Goal: Task Accomplishment & Management: Complete application form

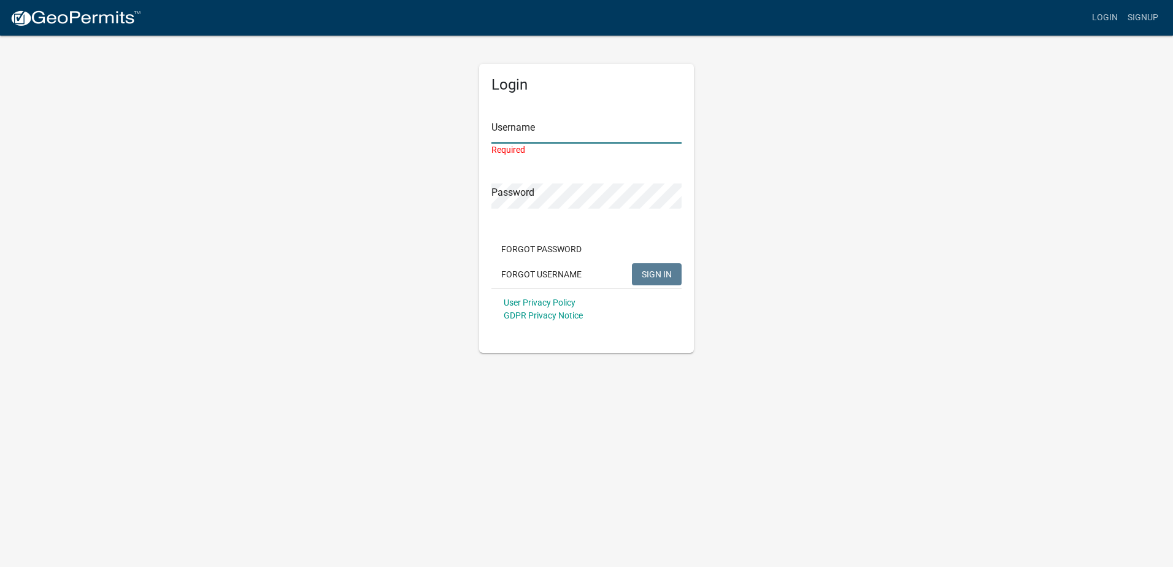
click at [503, 130] on input "Username" at bounding box center [586, 130] width 190 height 25
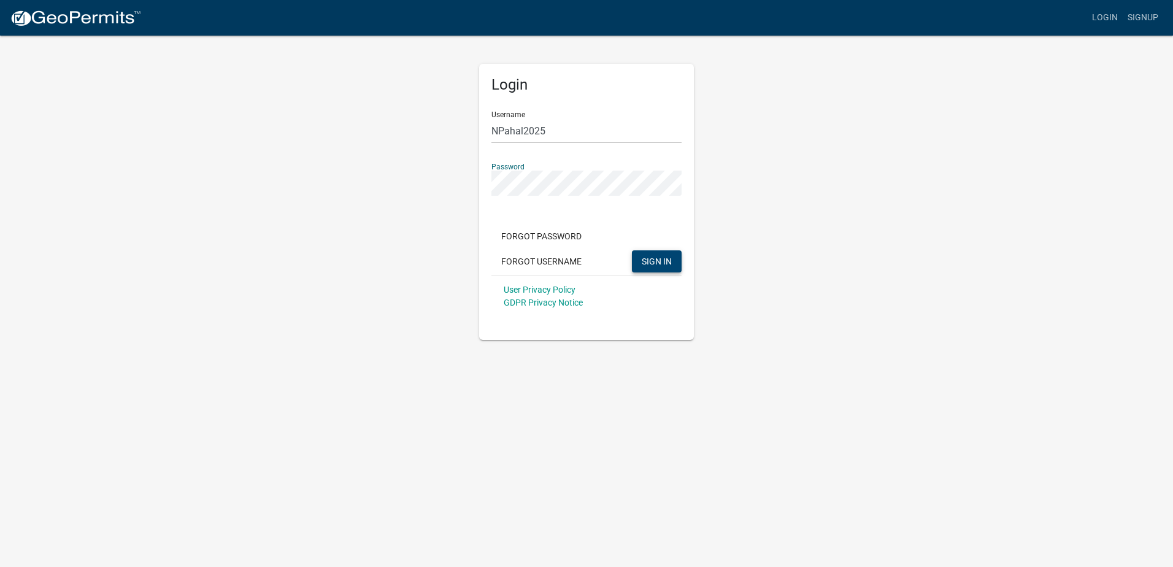
click at [663, 270] on button "SIGN IN" at bounding box center [657, 261] width 50 height 22
click at [513, 129] on input "NPahal2025" at bounding box center [586, 130] width 190 height 25
type input "NPahl2025"
click at [659, 259] on span "SIGN IN" at bounding box center [657, 261] width 30 height 10
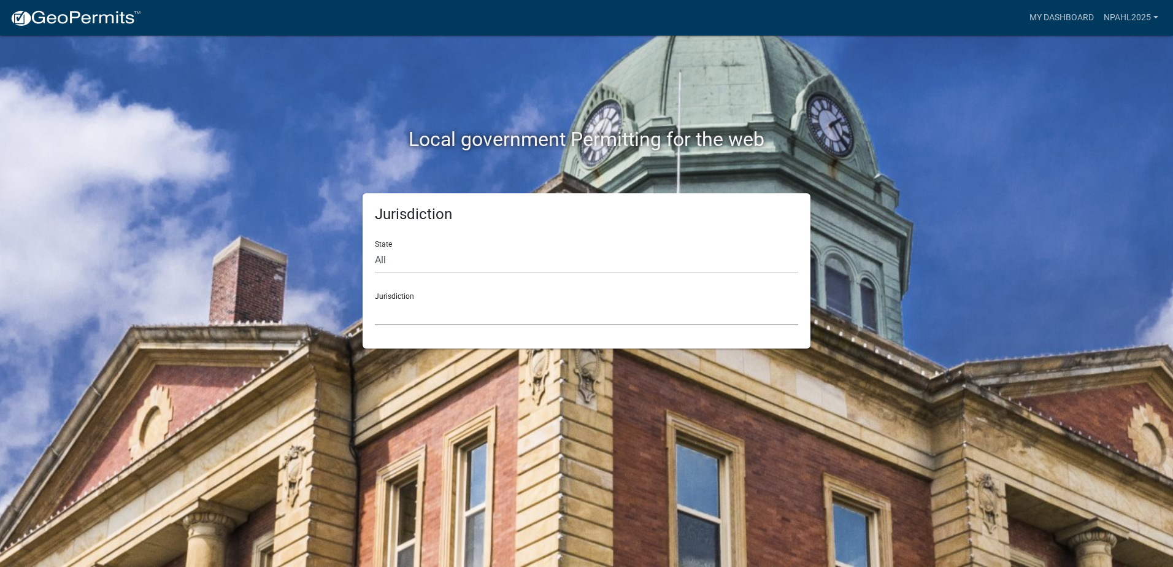
click at [512, 318] on select "[GEOGRAPHIC_DATA], [US_STATE] [GEOGRAPHIC_DATA], [US_STATE][PERSON_NAME][GEOGRA…" at bounding box center [586, 312] width 423 height 25
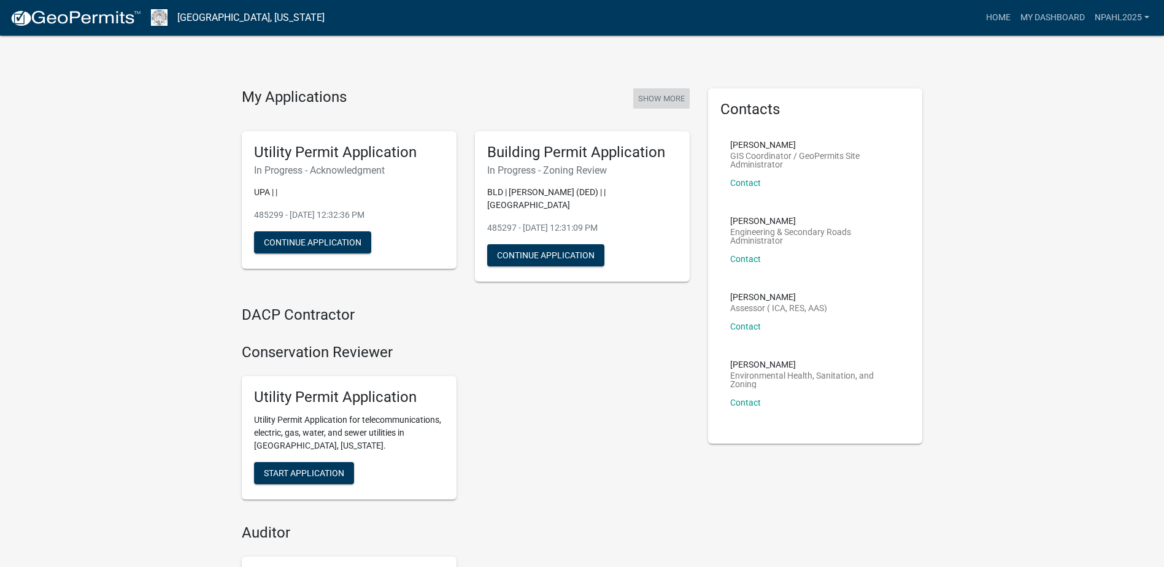
click at [677, 96] on button "Show More" at bounding box center [661, 98] width 56 height 20
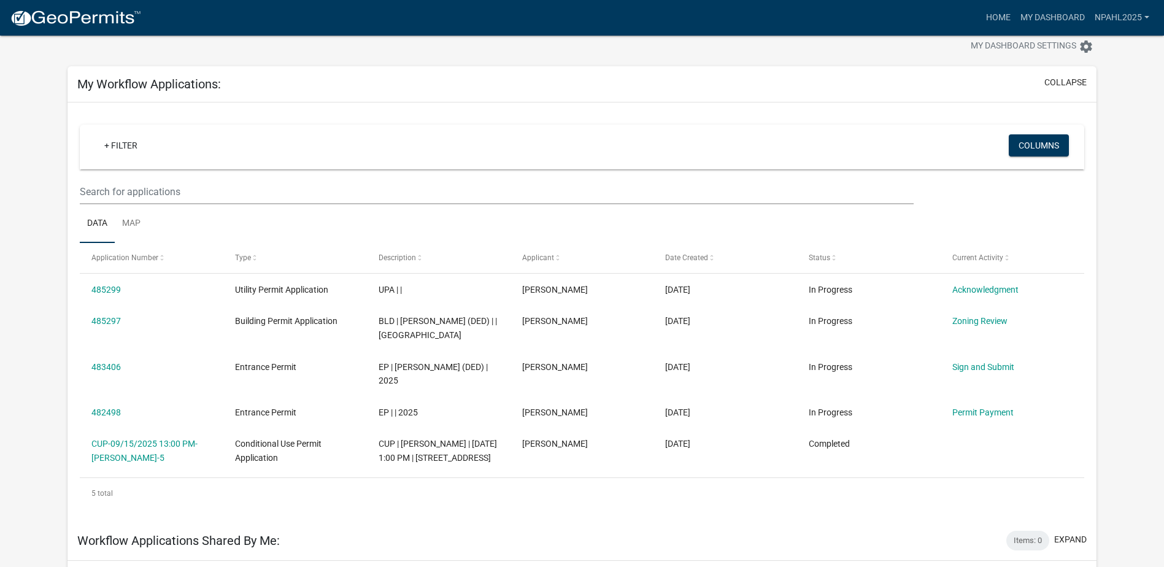
scroll to position [61, 0]
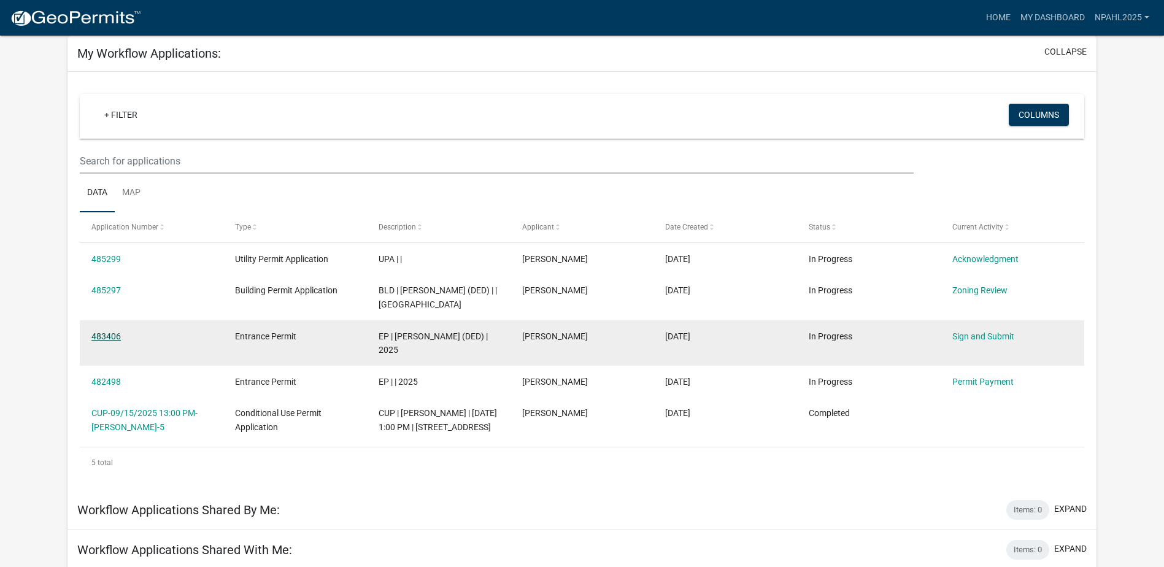
click at [96, 341] on link "483406" at bounding box center [105, 336] width 29 height 10
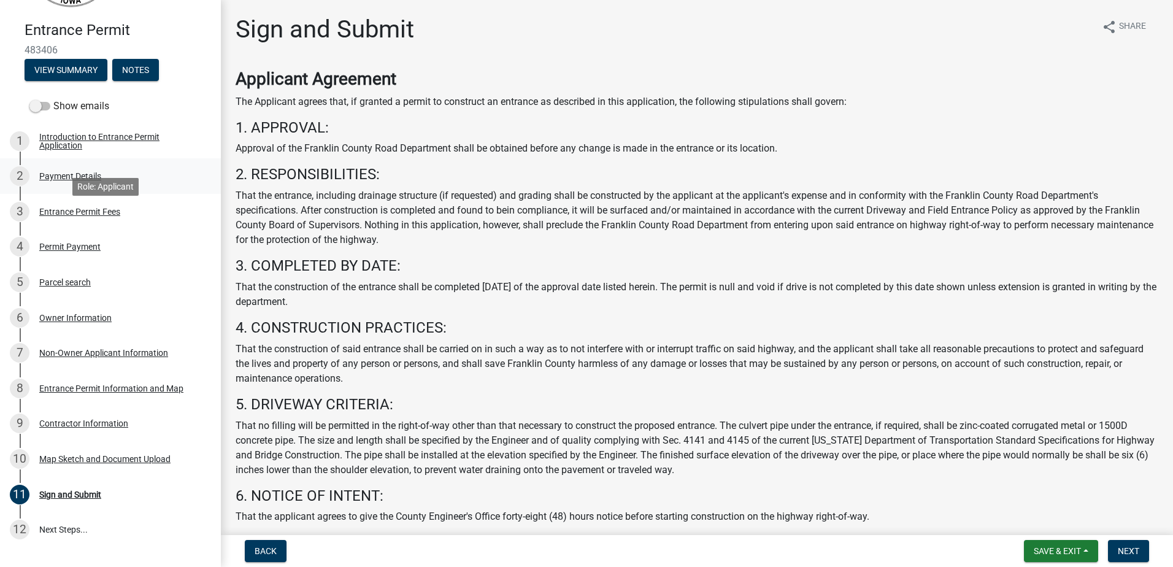
scroll to position [123, 0]
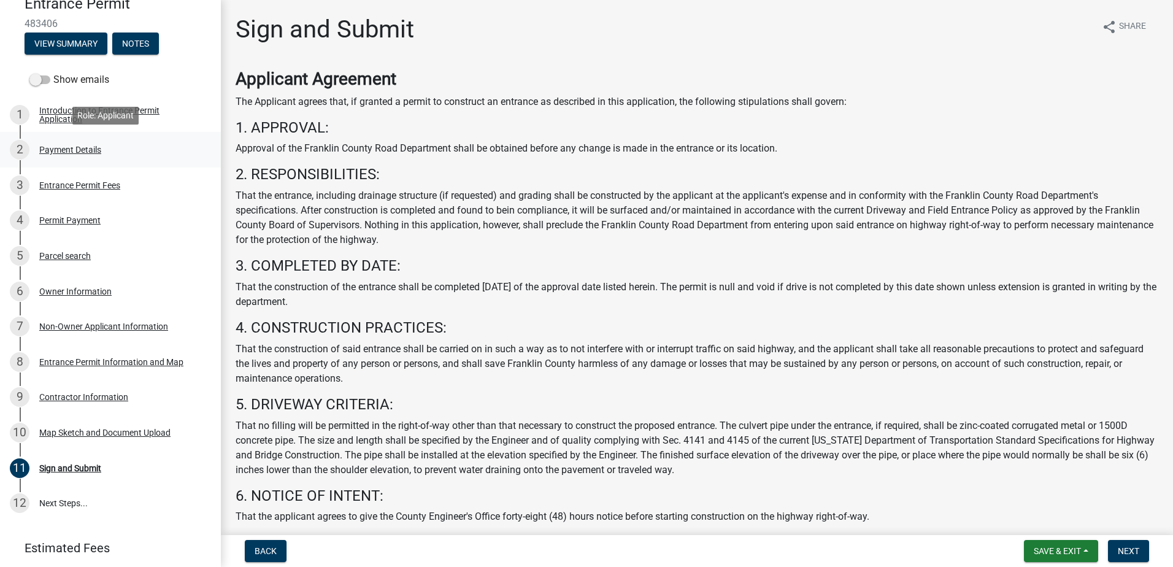
click at [66, 145] on div "Payment Details" at bounding box center [70, 149] width 62 height 9
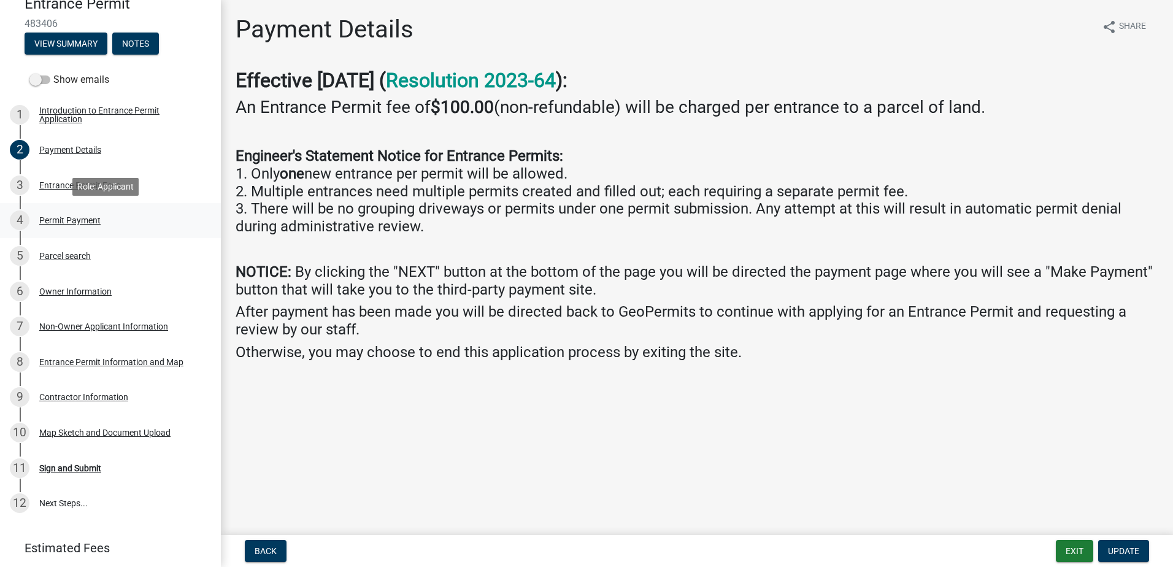
click at [62, 216] on div "Permit Payment" at bounding box center [69, 220] width 61 height 9
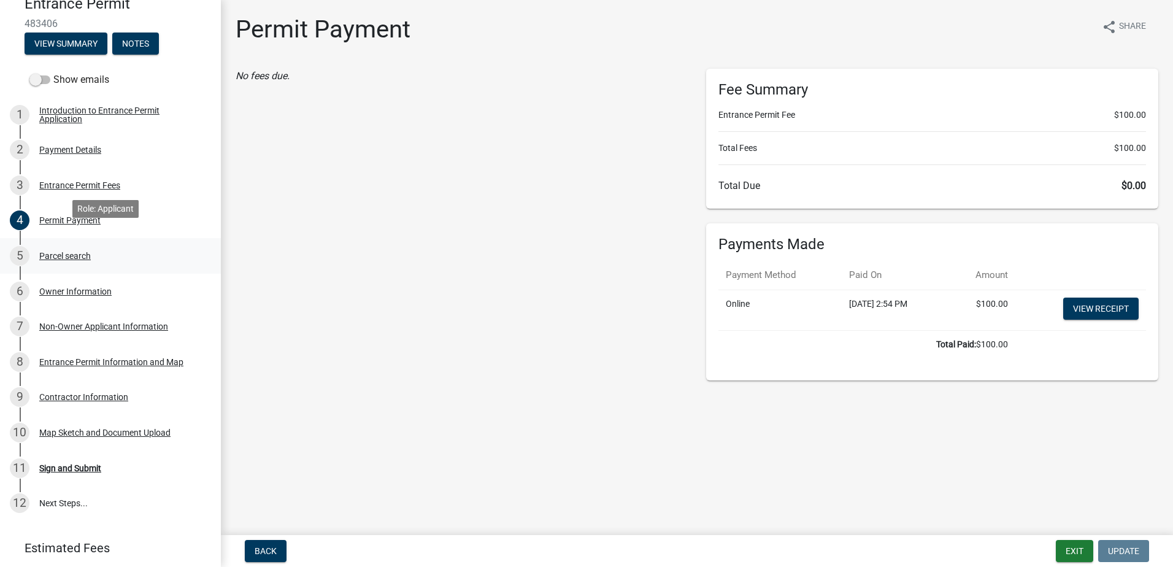
scroll to position [191, 0]
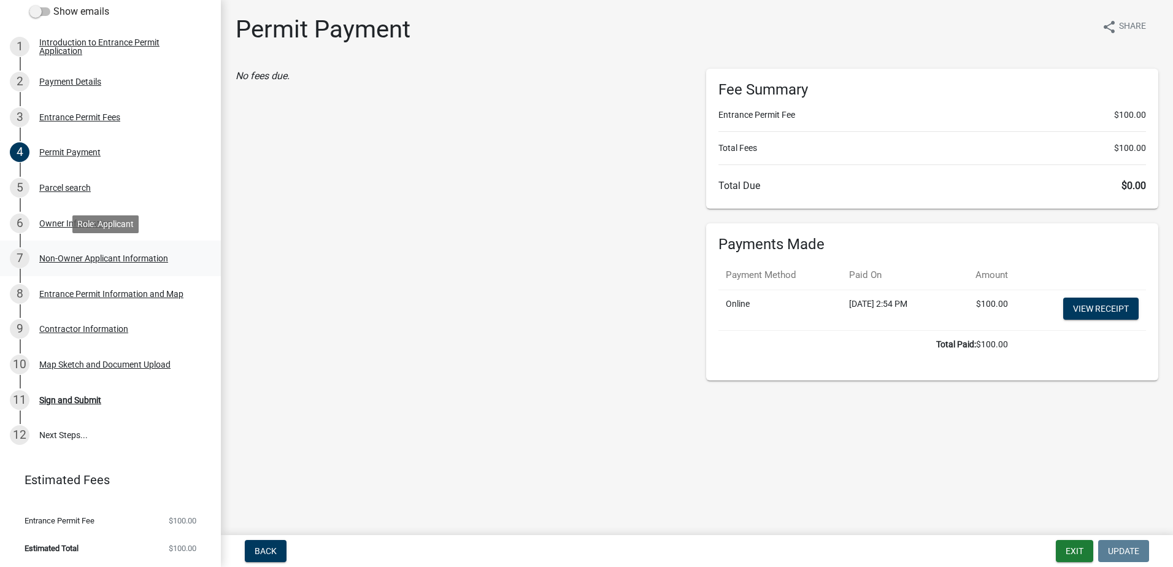
click at [94, 257] on div "Non-Owner Applicant Information" at bounding box center [103, 258] width 129 height 9
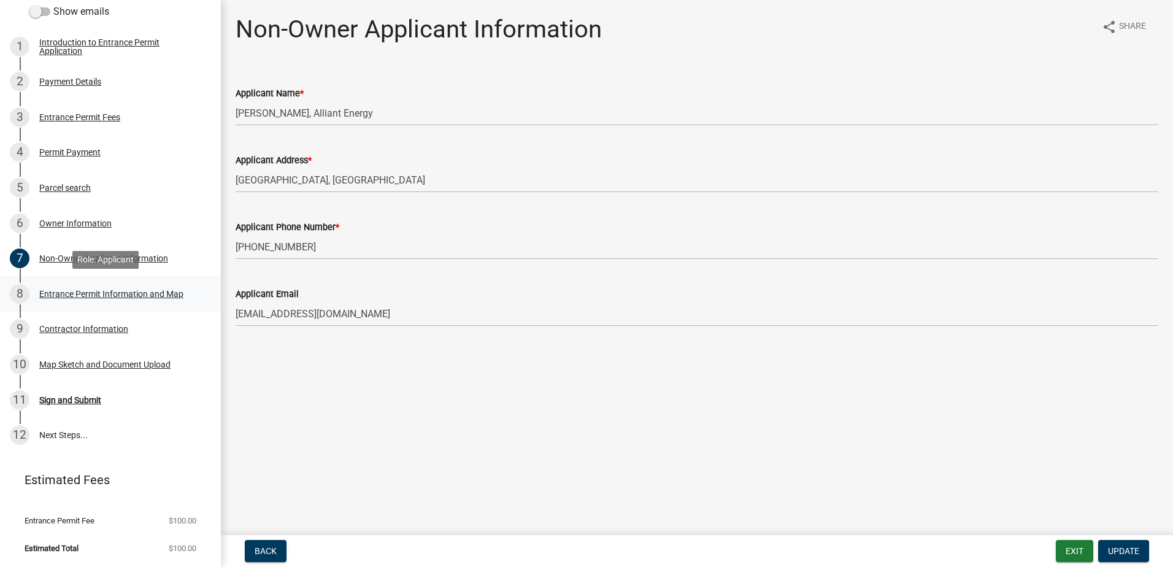
click at [181, 291] on div "Entrance Permit Information and Map" at bounding box center [111, 294] width 144 height 9
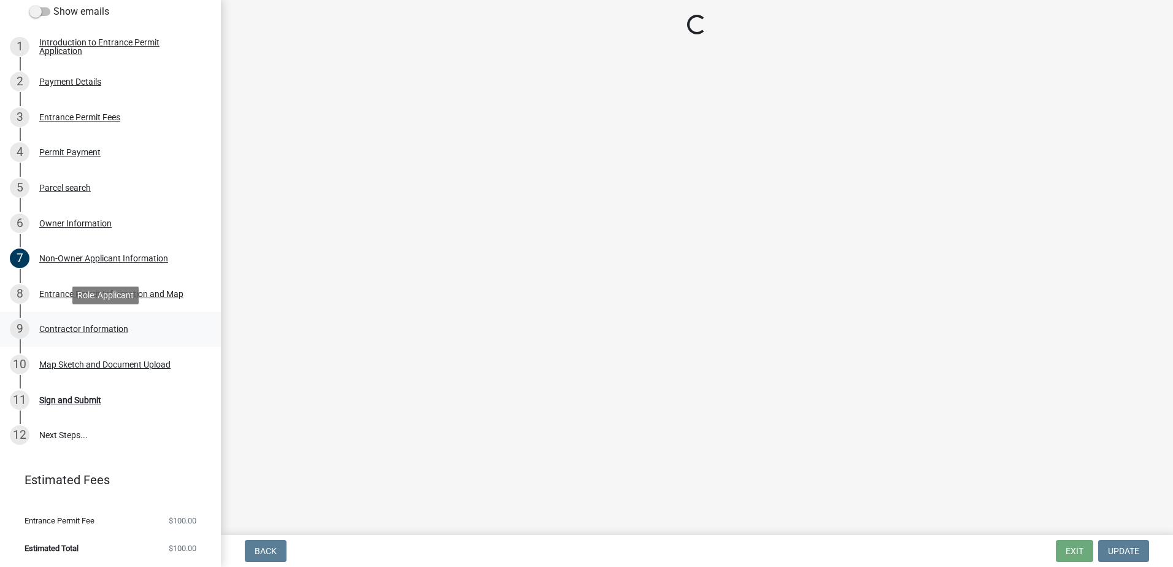
select select "35a8ac99-e123-4563-8327-0430eb2f6944"
select select "8c1a83bf-6446-4550-8704-eb77fc9f3add"
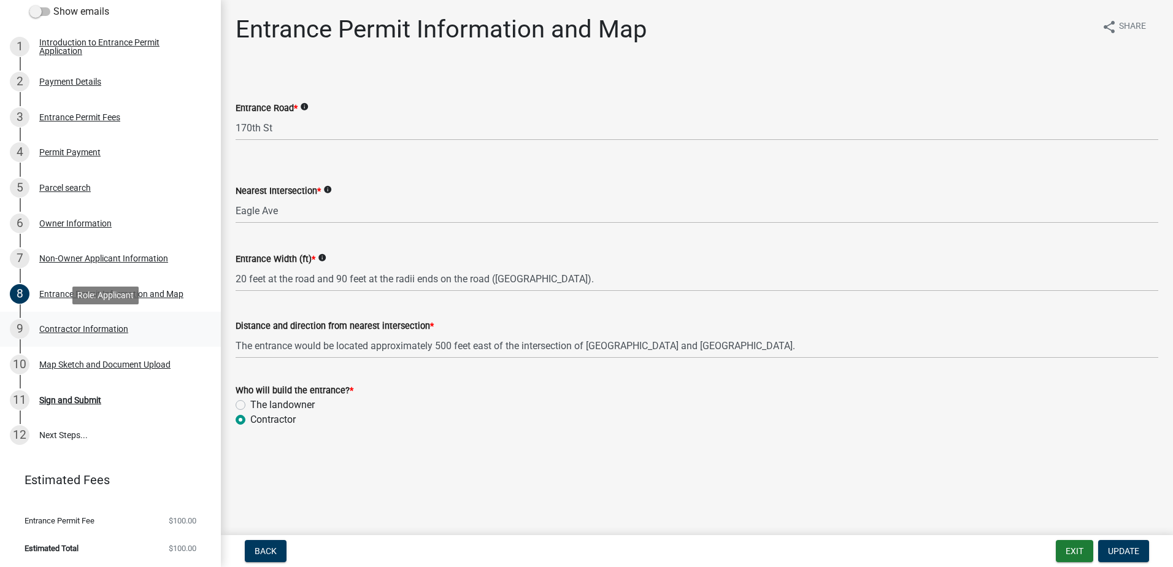
click at [76, 332] on div "Contractor Information" at bounding box center [83, 329] width 89 height 9
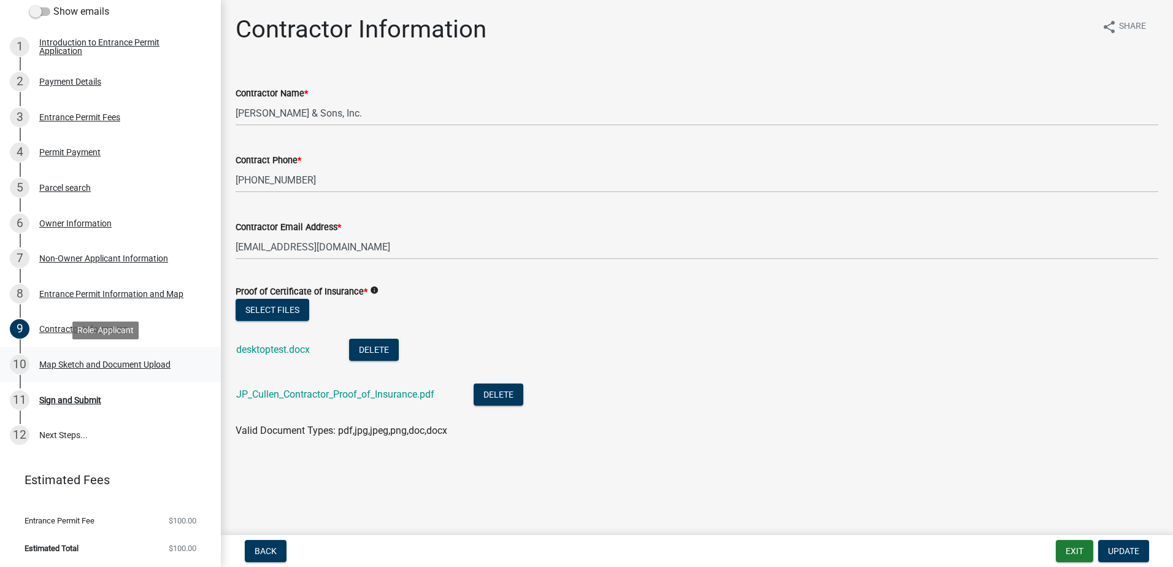
click at [102, 365] on div "Map Sketch and Document Upload" at bounding box center [104, 364] width 131 height 9
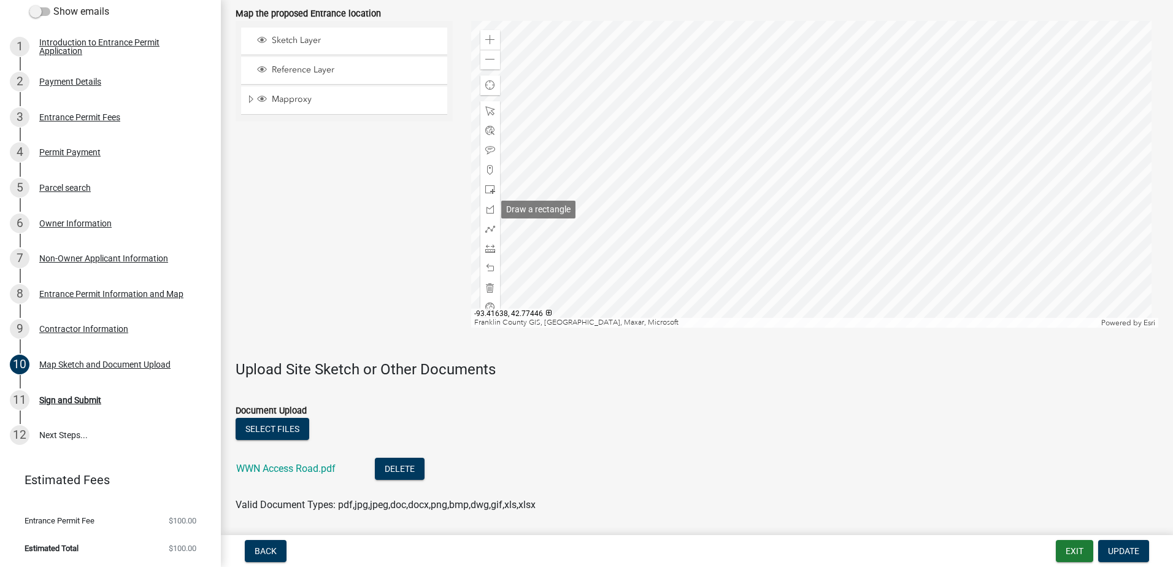
scroll to position [782, 0]
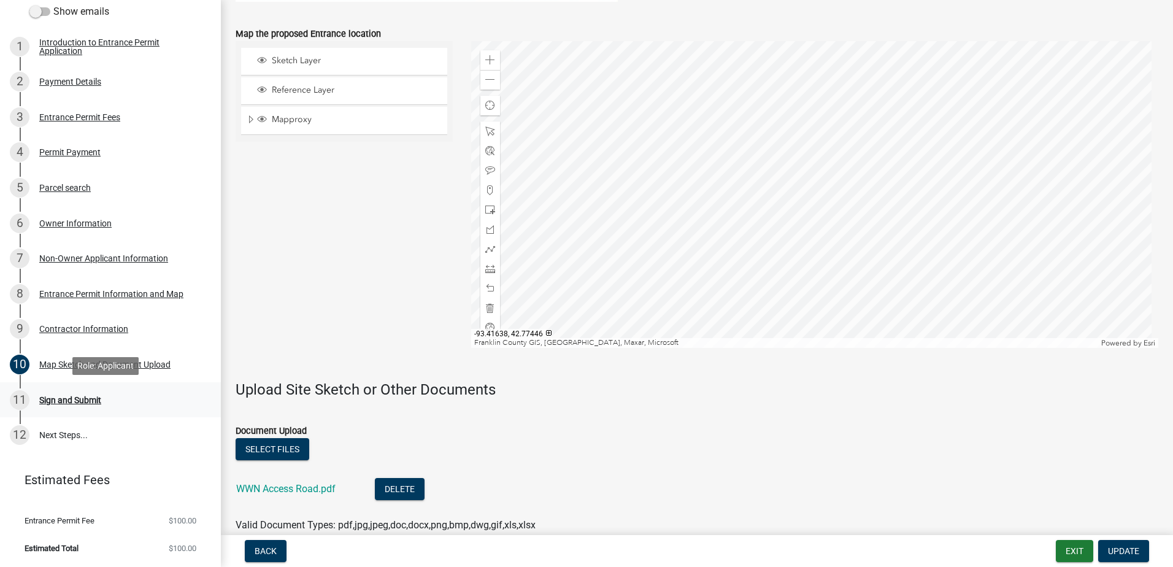
click at [84, 399] on div "Sign and Submit" at bounding box center [70, 400] width 62 height 9
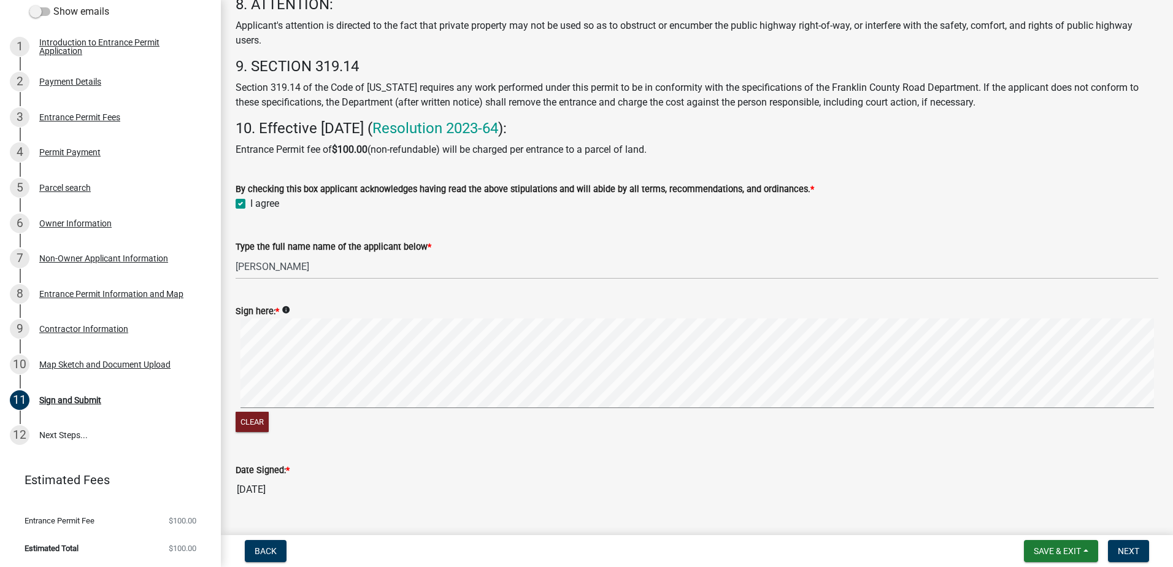
scroll to position [615, 0]
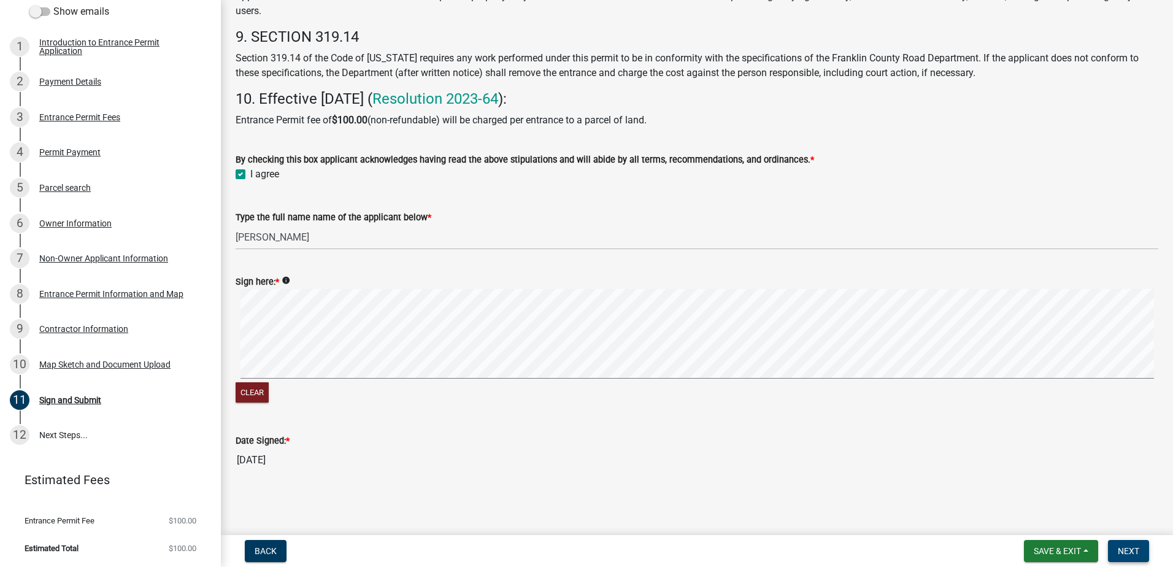
click at [1124, 551] on span "Next" at bounding box center [1128, 551] width 21 height 10
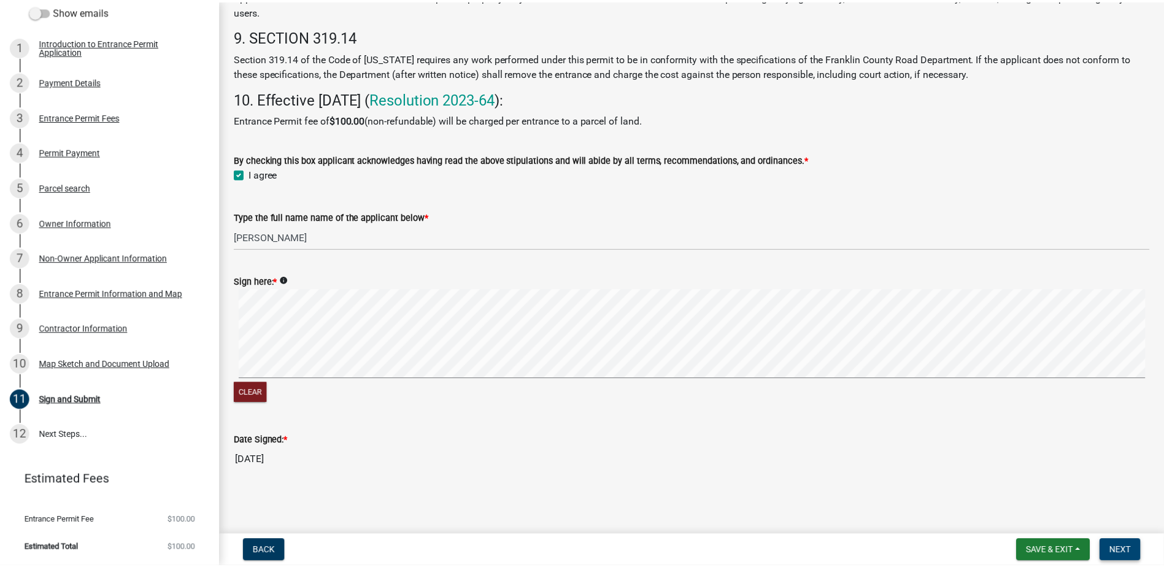
scroll to position [0, 0]
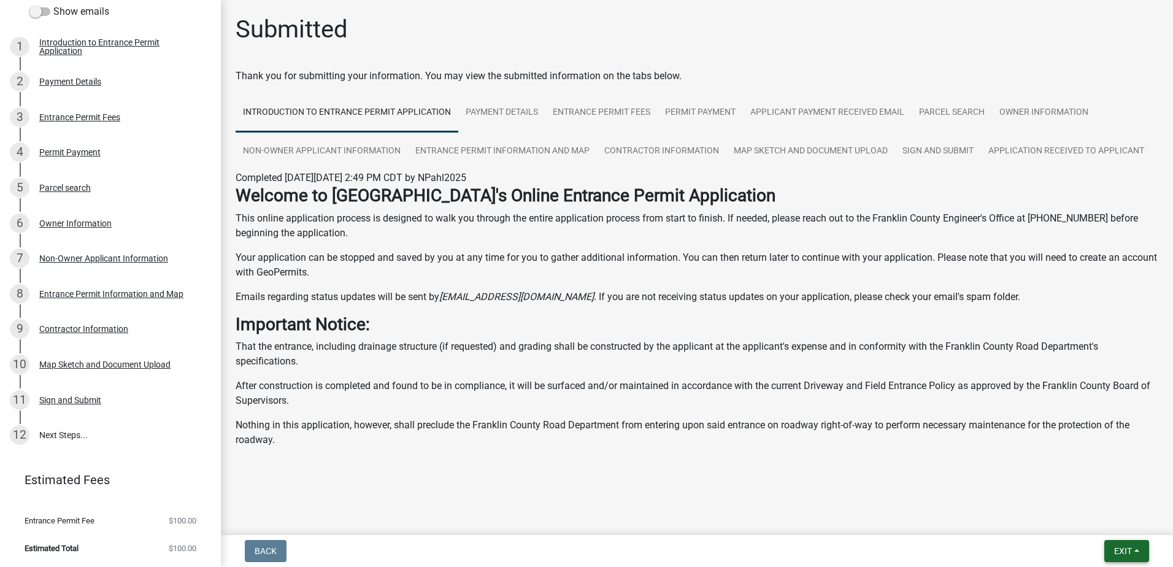
click at [1115, 559] on button "Exit" at bounding box center [1126, 551] width 45 height 22
click at [1101, 526] on button "Save & Exit" at bounding box center [1100, 518] width 98 height 29
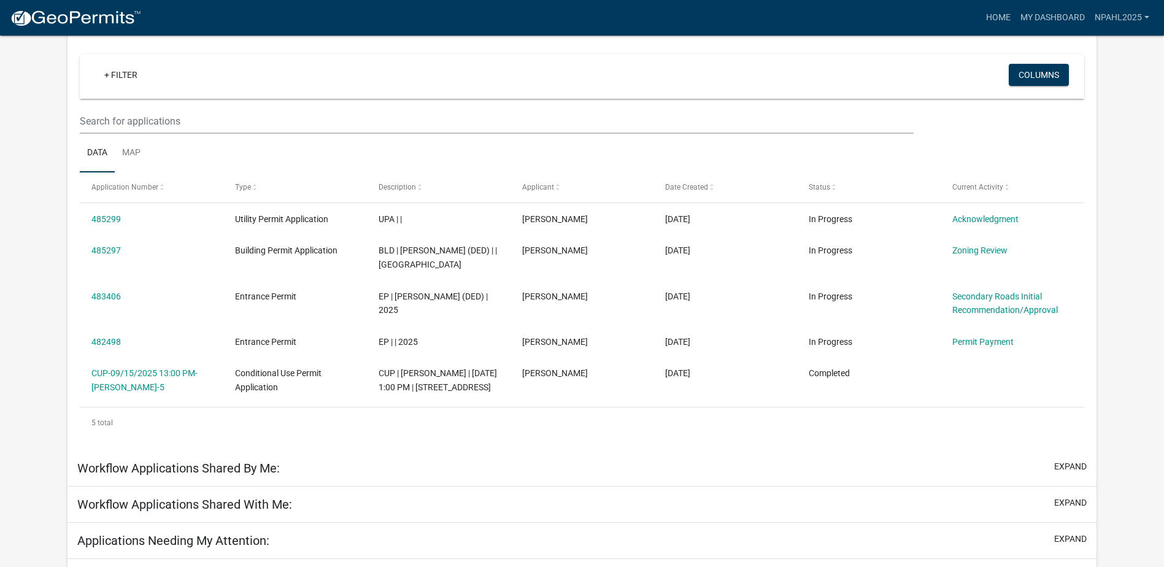
scroll to position [101, 0]
